Goal: Task Accomplishment & Management: Manage account settings

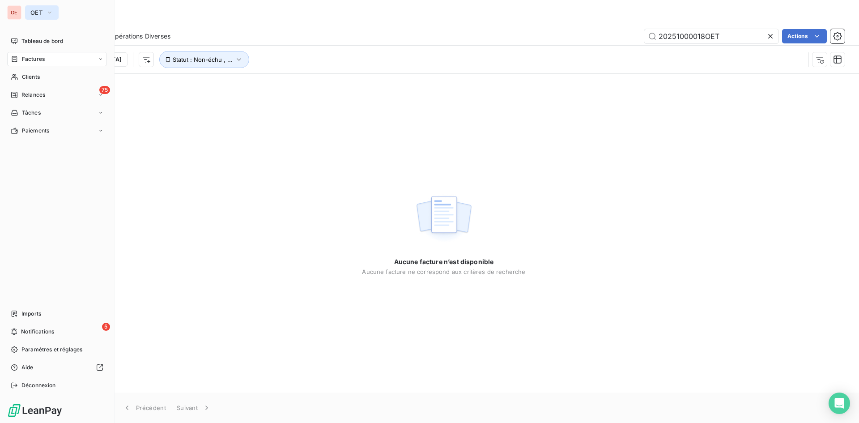
click at [48, 14] on icon "button" at bounding box center [49, 12] width 7 height 9
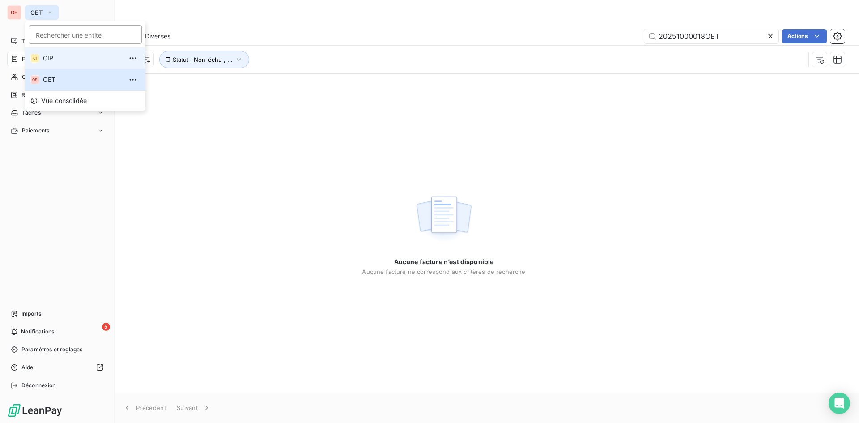
click at [46, 56] on span "CIP" at bounding box center [82, 58] width 79 height 9
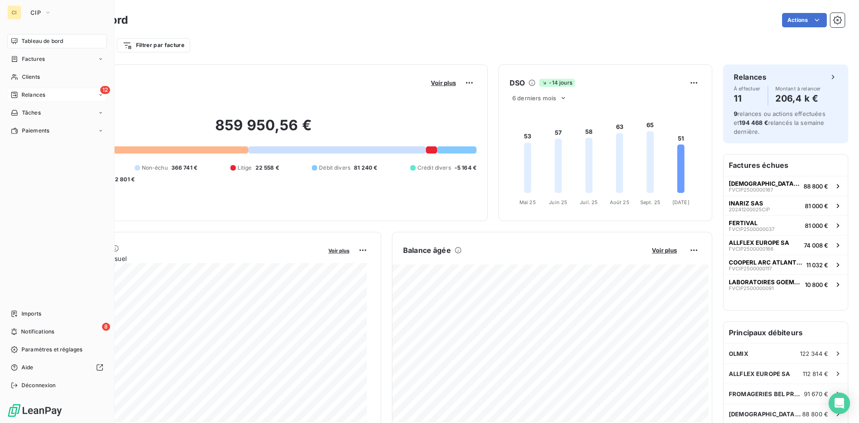
click at [25, 97] on span "Relances" at bounding box center [33, 95] width 24 height 8
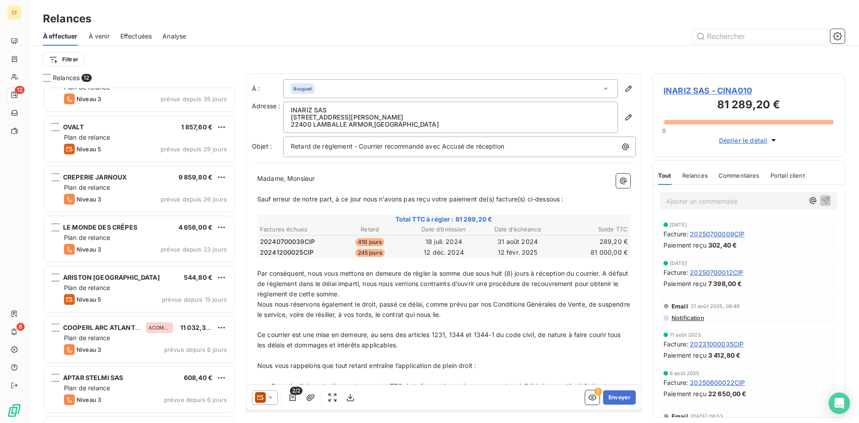
scroll to position [267, 0]
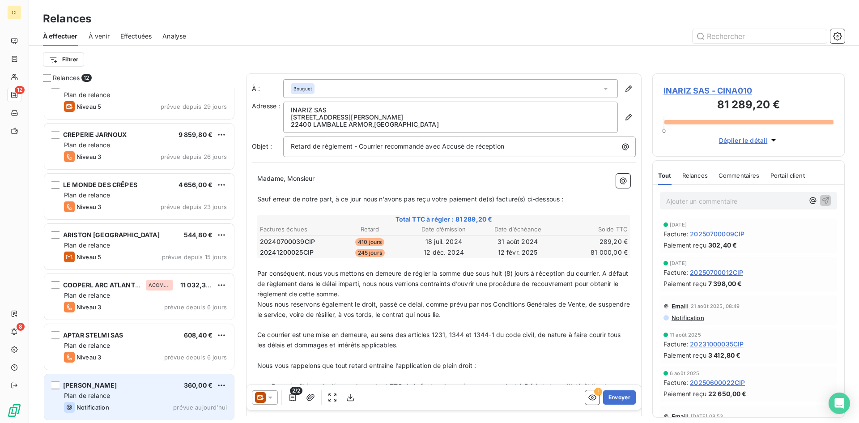
click at [140, 383] on div "ENDRESS HAUSER 360,00 €" at bounding box center [145, 385] width 163 height 8
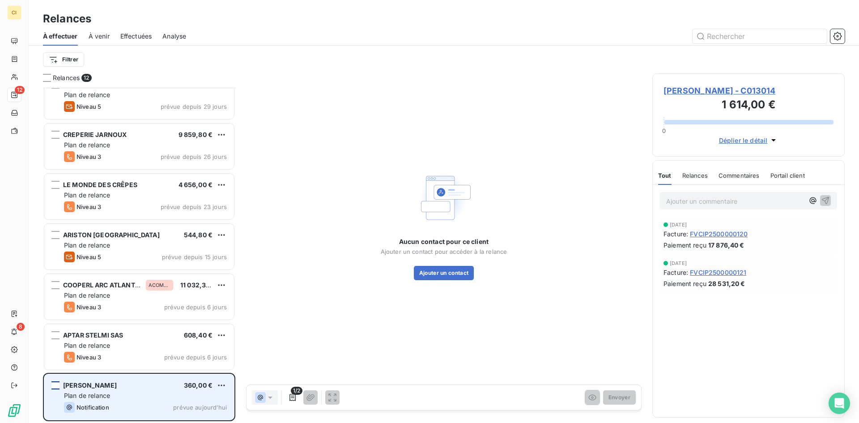
click at [53, 387] on div "grid" at bounding box center [55, 385] width 8 height 8
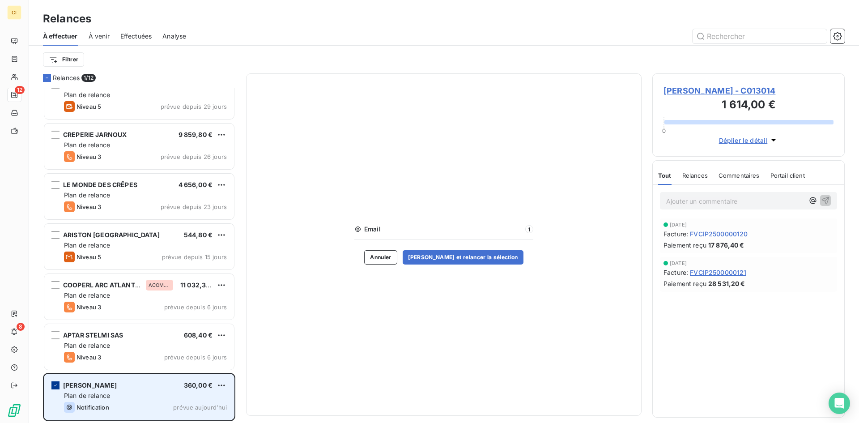
click at [53, 387] on icon "grid" at bounding box center [55, 385] width 5 height 5
